Goal: Feedback & Contribution: Submit feedback/report problem

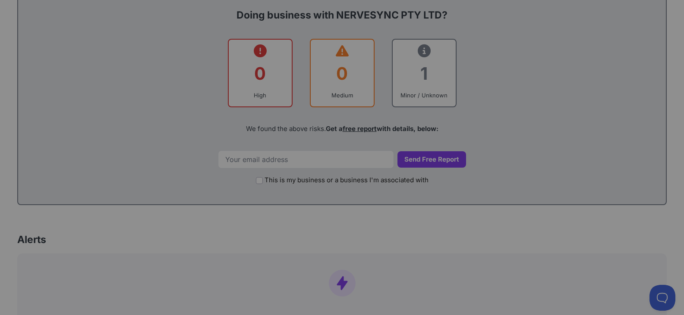
scroll to position [388, 0]
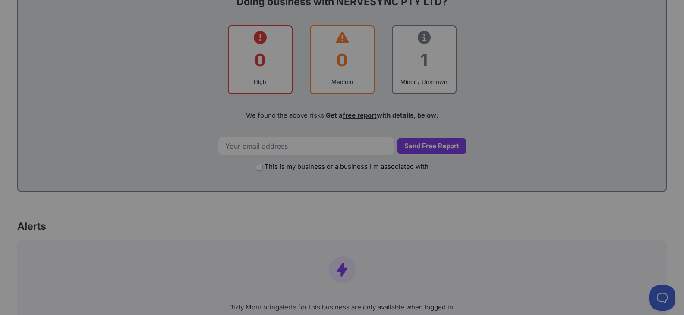
click at [243, 142] on div at bounding box center [342, 157] width 684 height 315
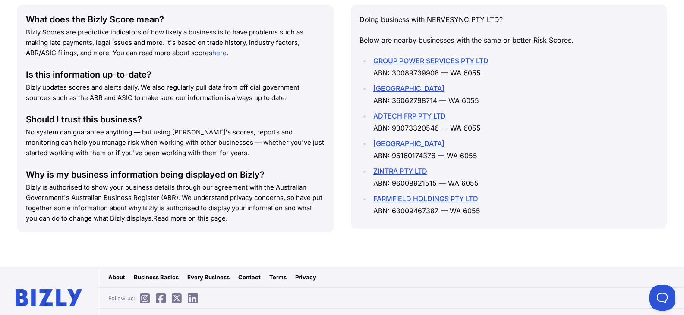
scroll to position [1217, 0]
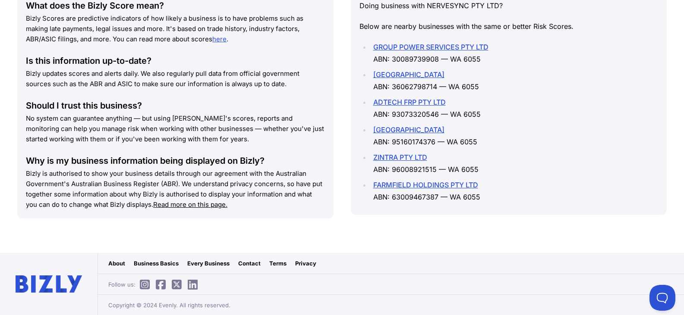
click at [244, 262] on link "Contact" at bounding box center [249, 263] width 22 height 9
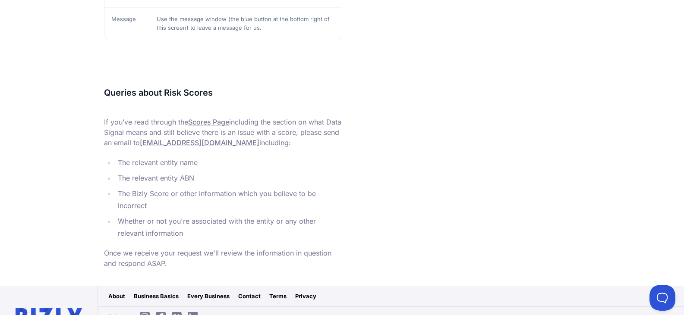
scroll to position [381, 0]
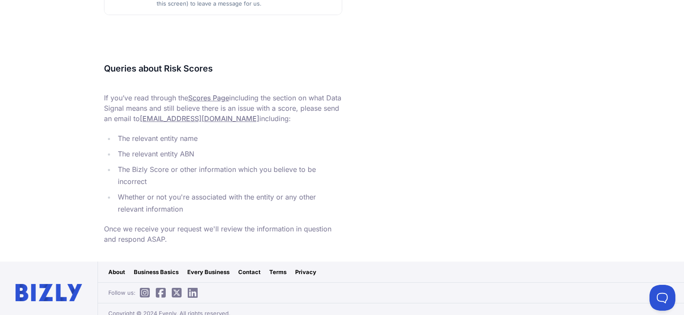
click at [248, 268] on link "Contact" at bounding box center [249, 272] width 22 height 9
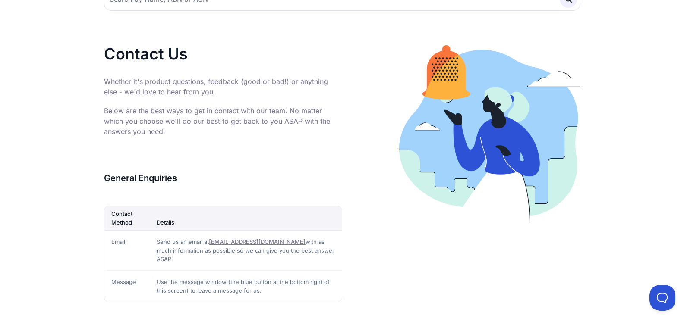
scroll to position [129, 0]
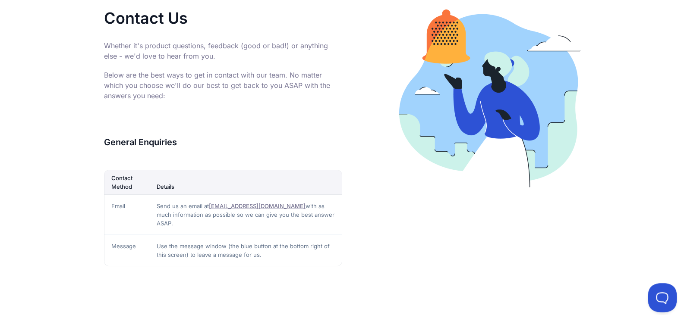
click at [664, 295] on button at bounding box center [661, 296] width 26 height 26
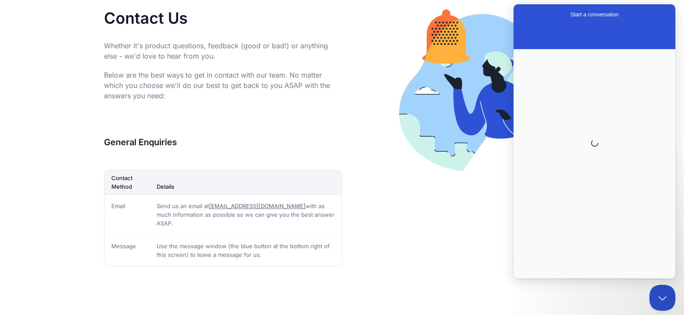
scroll to position [0, 0]
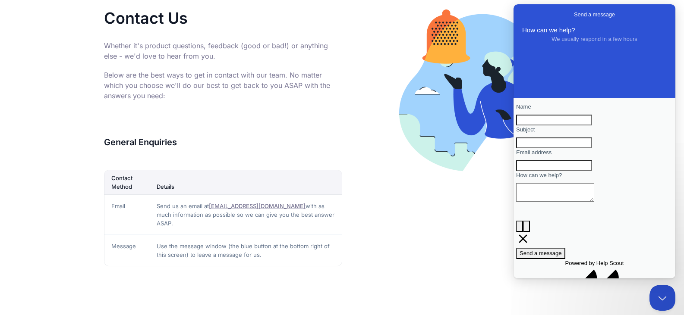
click at [532, 121] on input "Name" at bounding box center [554, 120] width 76 height 11
type input "ritchie"
type input "cvlahomesa@cox.net"
click at [551, 149] on input "Subject" at bounding box center [554, 143] width 76 height 11
click at [548, 125] on input "ritchie" at bounding box center [554, 120] width 76 height 11
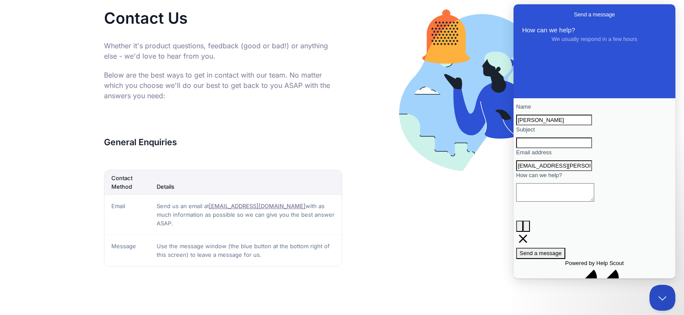
click at [534, 149] on input "Subject" at bounding box center [554, 143] width 76 height 11
type input "return and refund of product"
click at [531, 202] on textarea "How can we help?" at bounding box center [555, 192] width 78 height 19
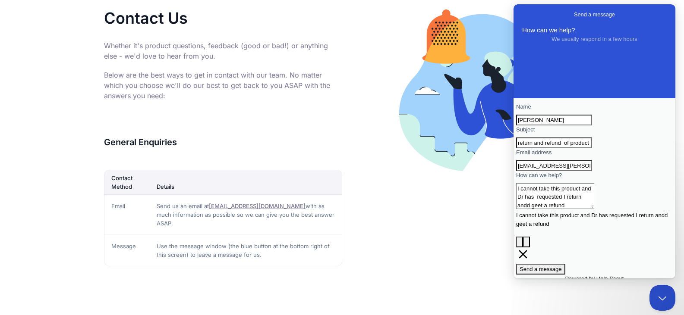
click at [589, 209] on textarea "I cannot take this product and Dr has requested I return andd geet a refund" at bounding box center [555, 196] width 78 height 26
click at [594, 209] on textarea "I cannot take this product and Dr has requested I return and geet a refund" at bounding box center [555, 196] width 78 height 26
type textarea "I cannot take this product and Dr has requested I return and get a refund"
click at [523, 243] on button "image-plus" at bounding box center [519, 242] width 7 height 11
click at [562, 267] on span "Send a message" at bounding box center [541, 269] width 42 height 6
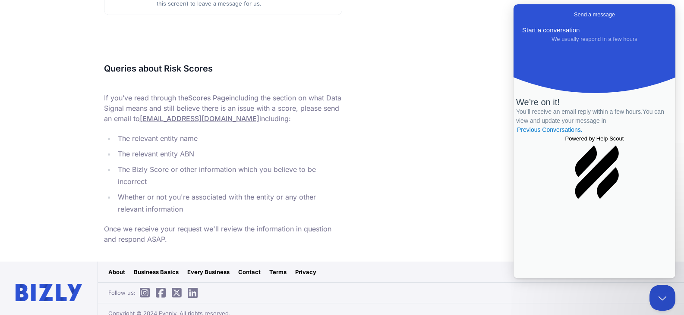
scroll to position [338, 0]
